Goal: Information Seeking & Learning: Learn about a topic

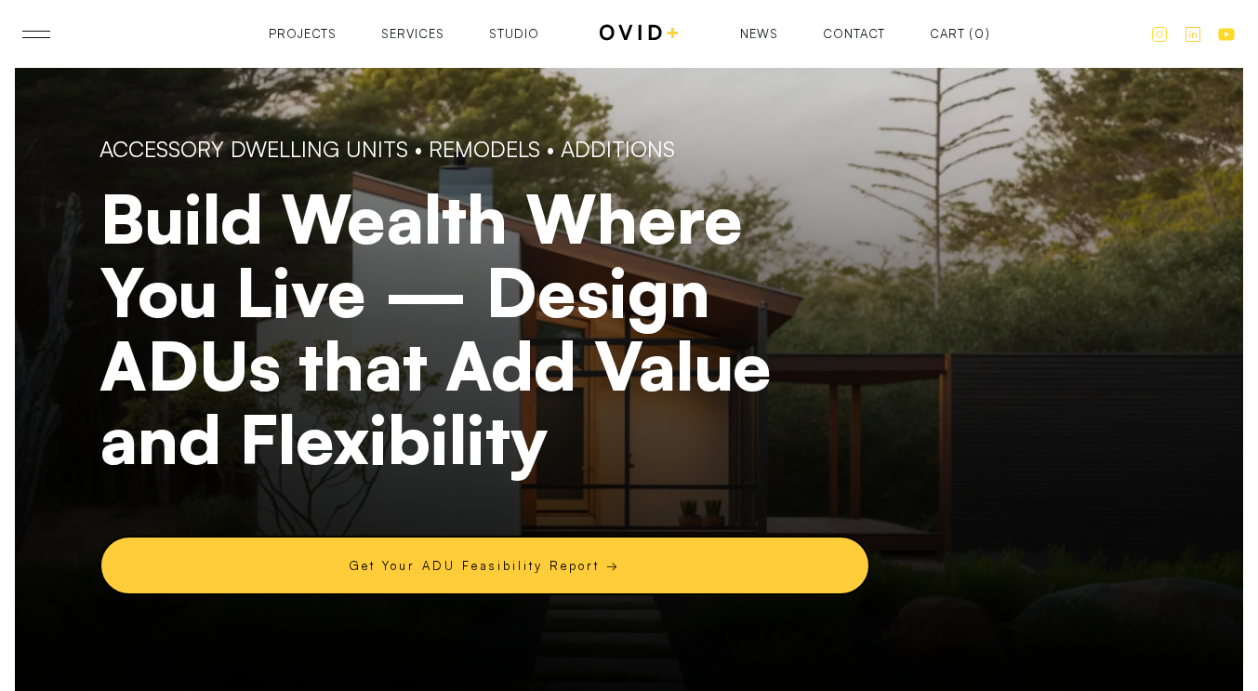
click at [1215, 360] on div "Accessory Dwelling Units • Remodels • aDDITIONS Build Wealth Where You Live — D…" at bounding box center [629, 370] width 1229 height 698
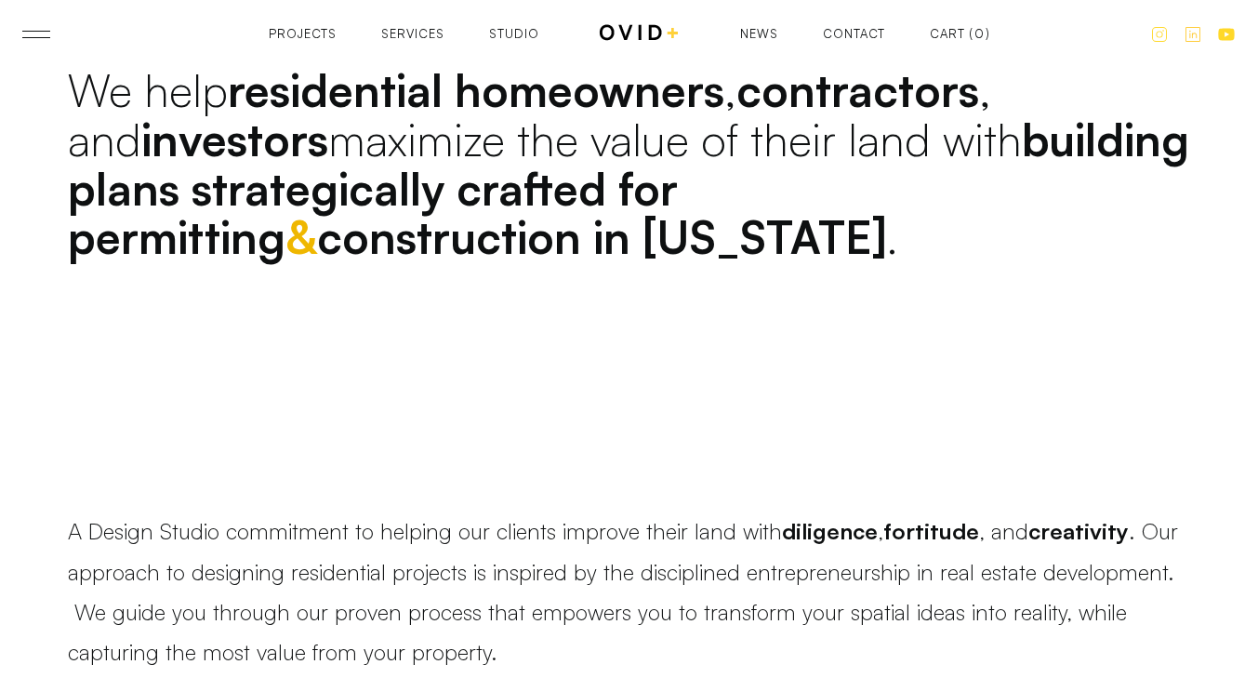
scroll to position [1257, 0]
click at [42, 32] on link at bounding box center [36, 34] width 28 height 7
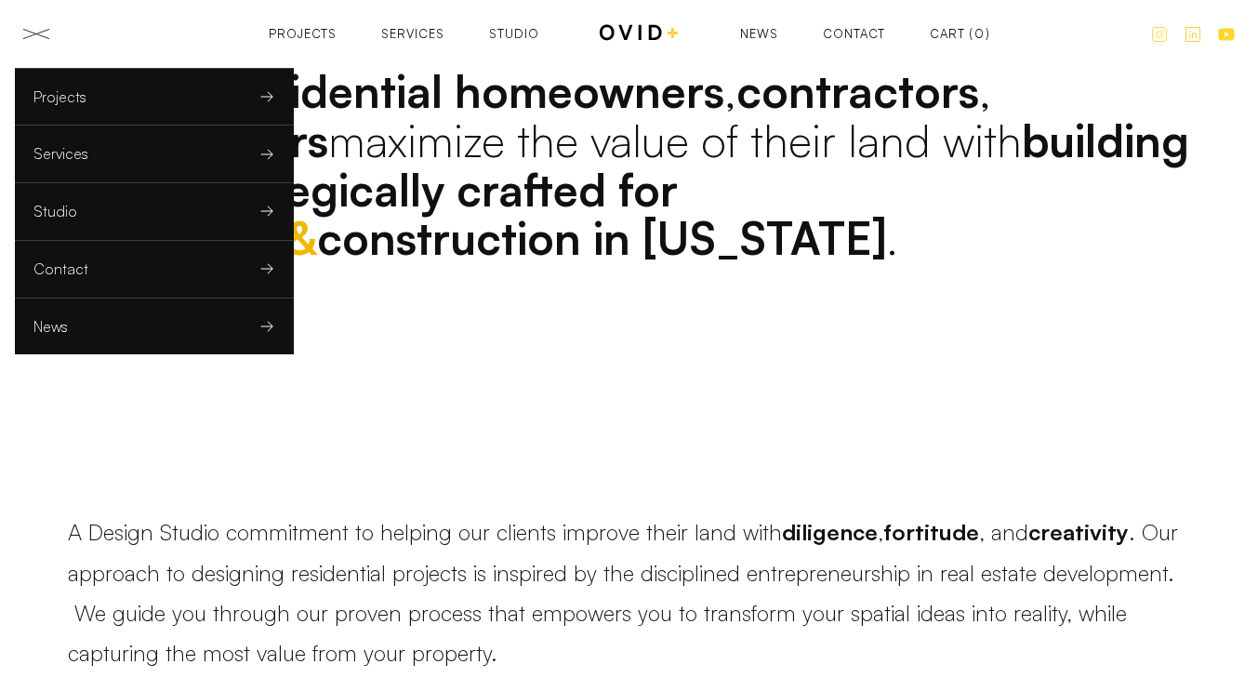
click at [195, 201] on link "Studio" at bounding box center [154, 211] width 279 height 57
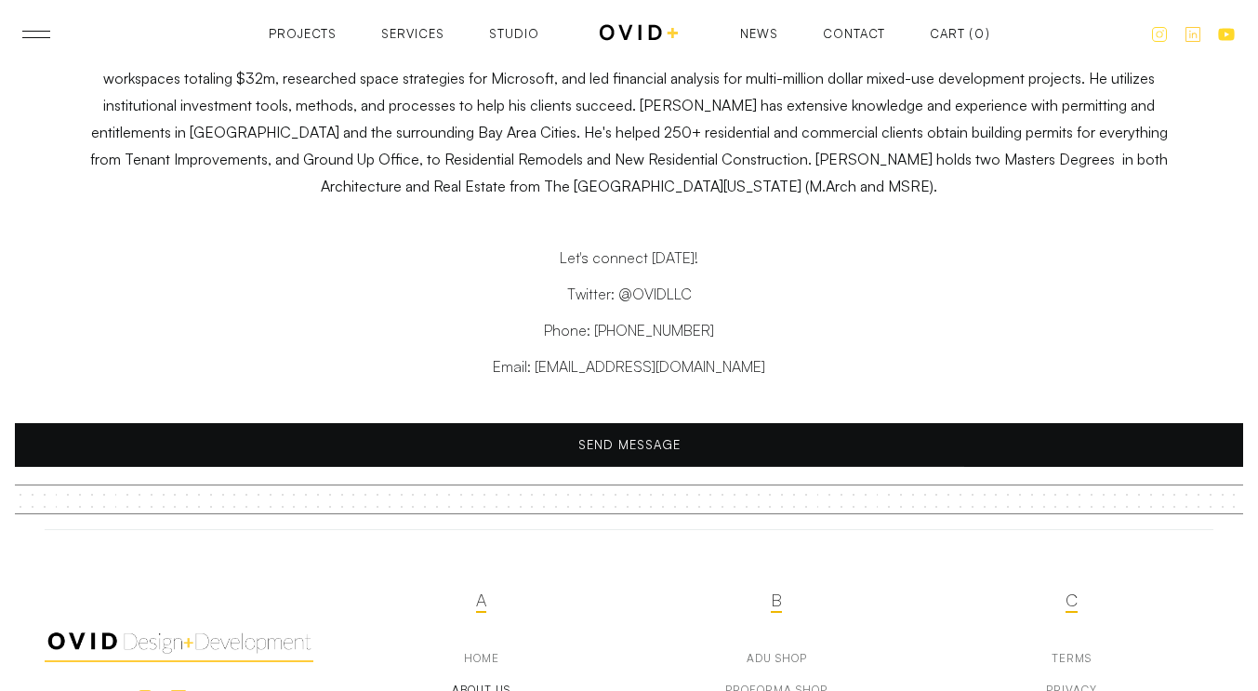
scroll to position [9734, 0]
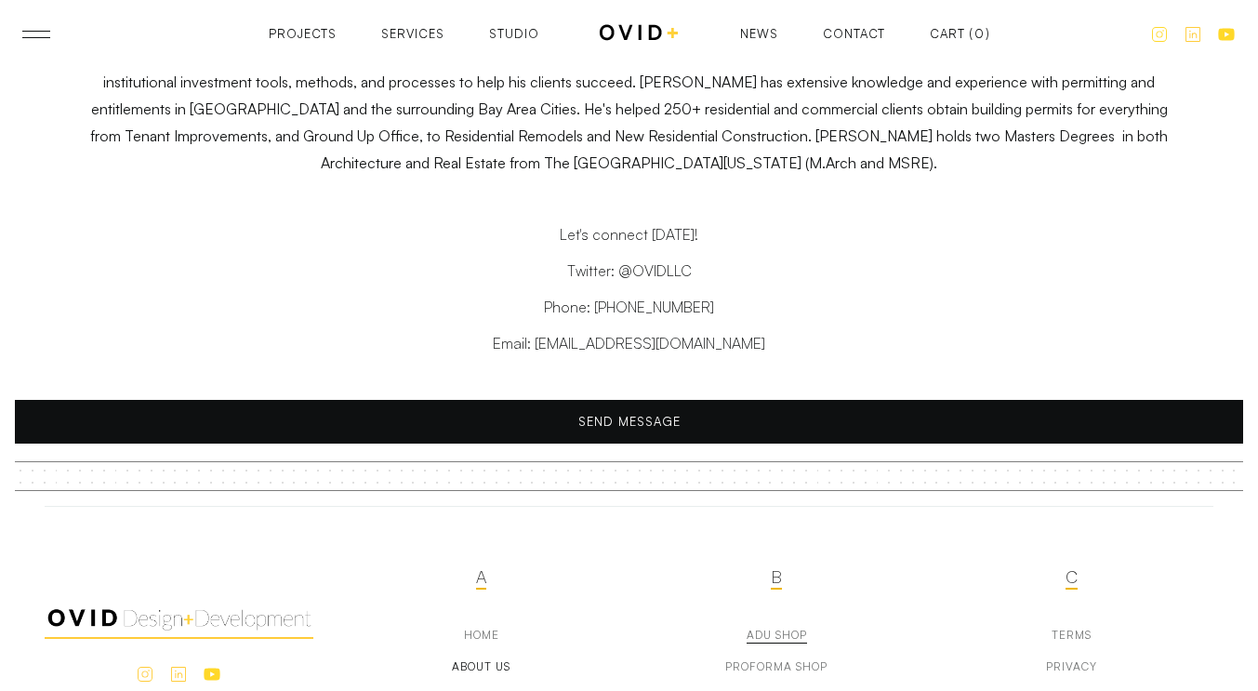
click at [773, 629] on div "adu Shop" at bounding box center [777, 635] width 60 height 13
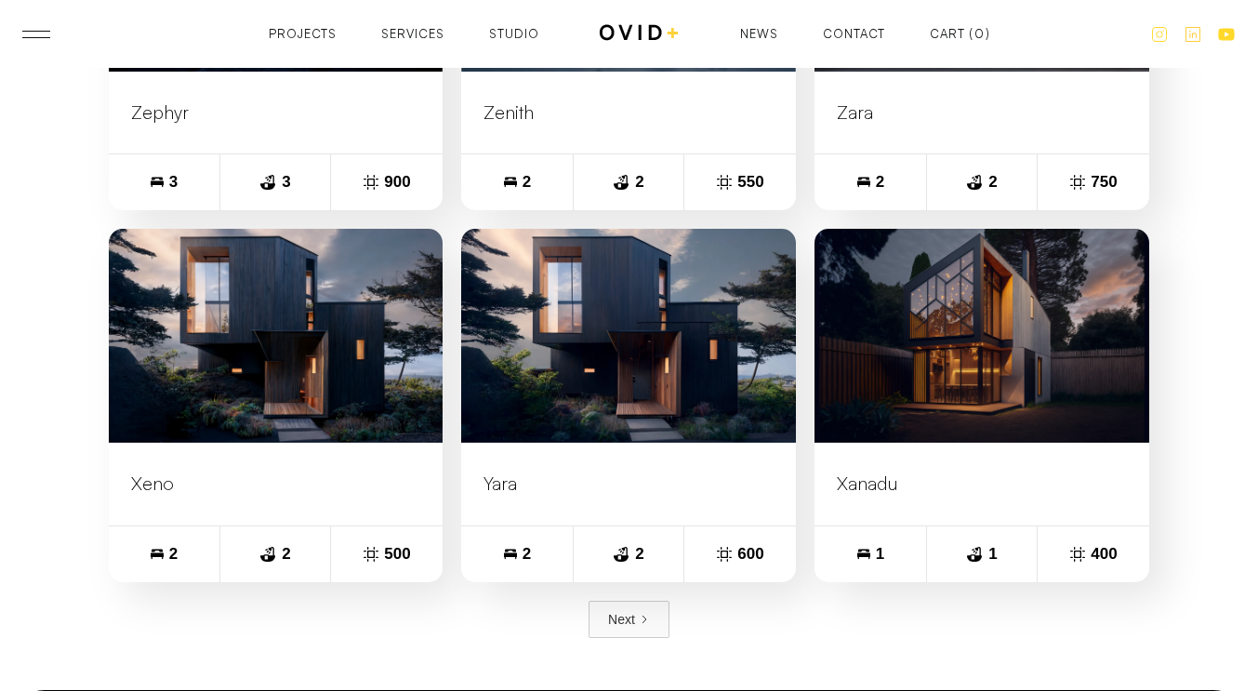
scroll to position [1378, 0]
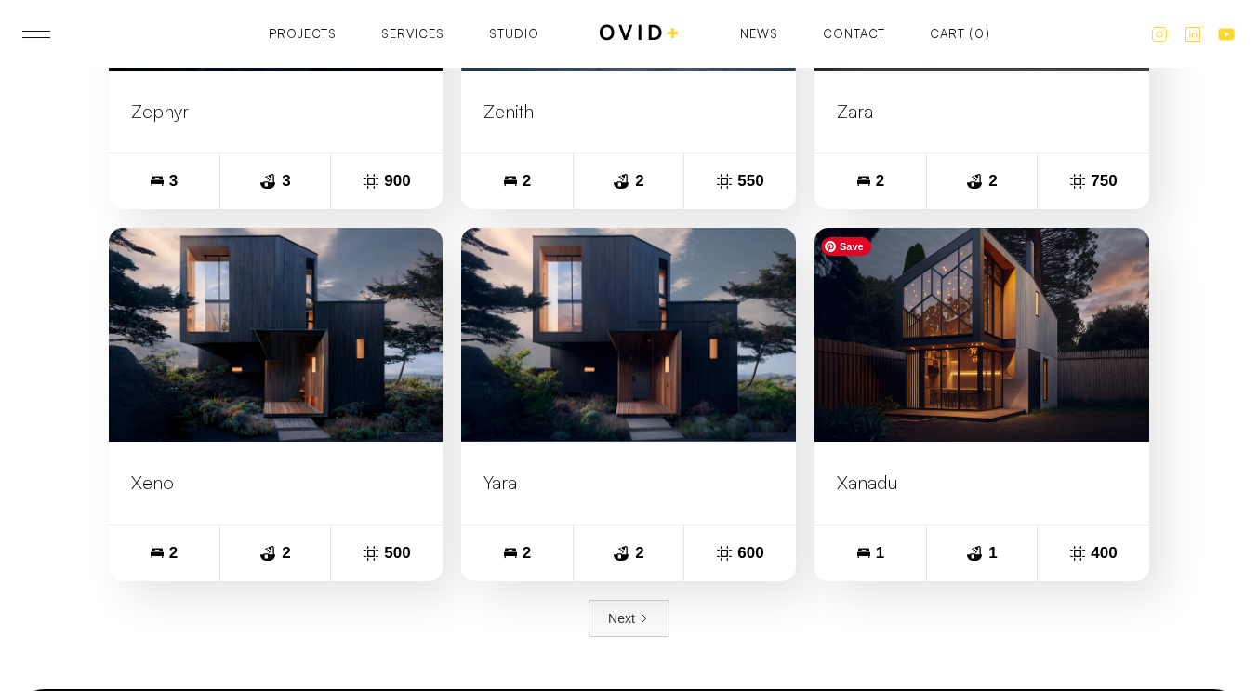
click at [874, 399] on img at bounding box center [982, 335] width 368 height 235
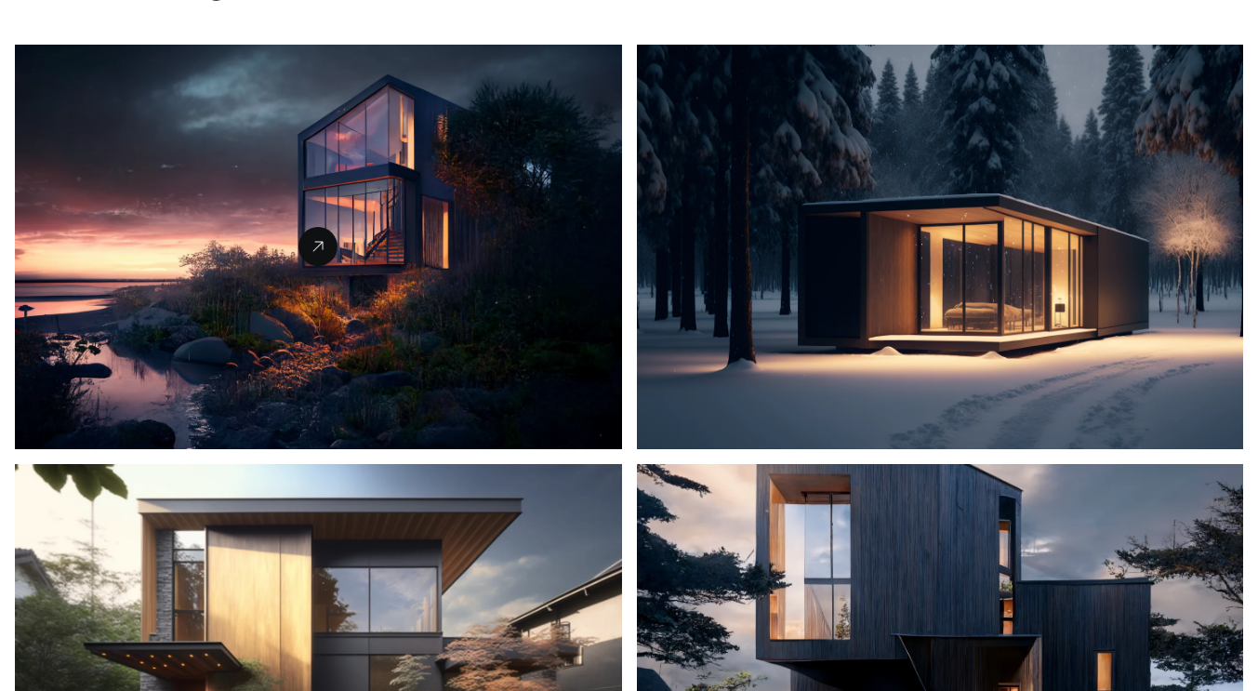
scroll to position [2220, 0]
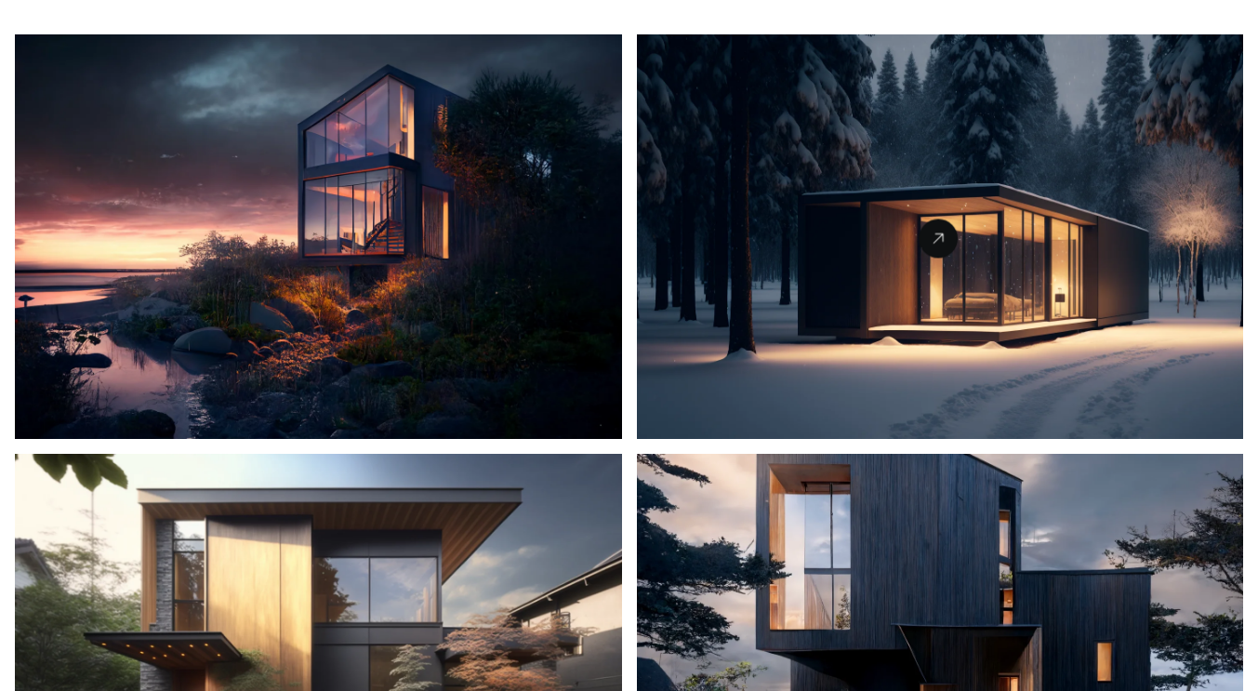
click at [926, 249] on div "open lightbox" at bounding box center [938, 239] width 39 height 39
drag, startPoint x: 926, startPoint y: 249, endPoint x: 820, endPoint y: -113, distance: 377.0
